Goal: Download file/media

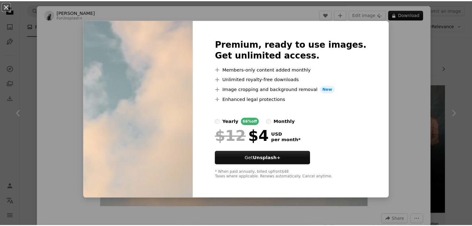
scroll to position [366, 0]
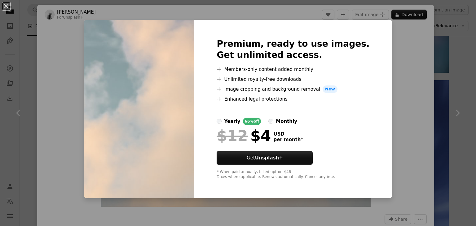
click at [390, 80] on div "An X shape Premium, ready to use images. Get unlimited access. A plus sign Memb…" at bounding box center [238, 113] width 476 height 226
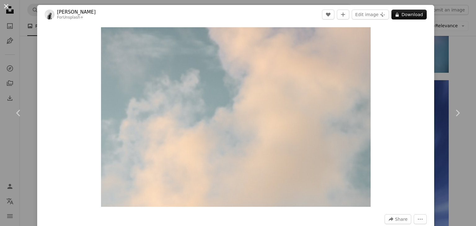
click at [4, 4] on button "An X shape" at bounding box center [5, 5] width 7 height 7
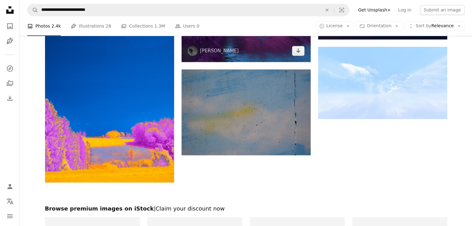
scroll to position [971, 0]
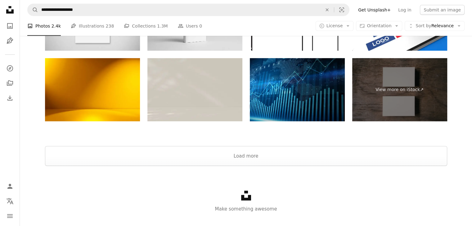
scroll to position [1775, 0]
